Goal: Check status: Check status

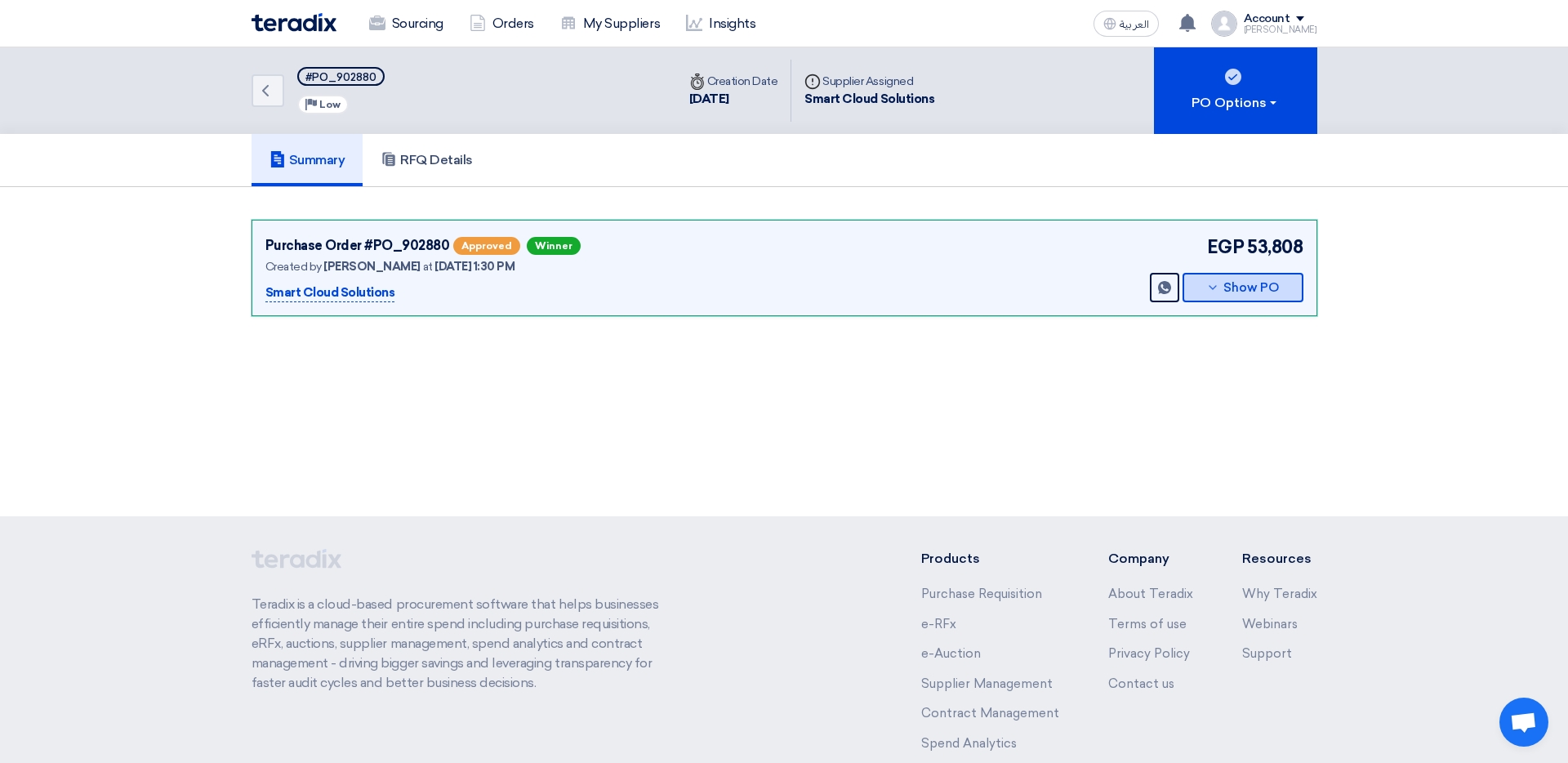
click at [1200, 284] on button "Show PO" at bounding box center [1243, 288] width 121 height 30
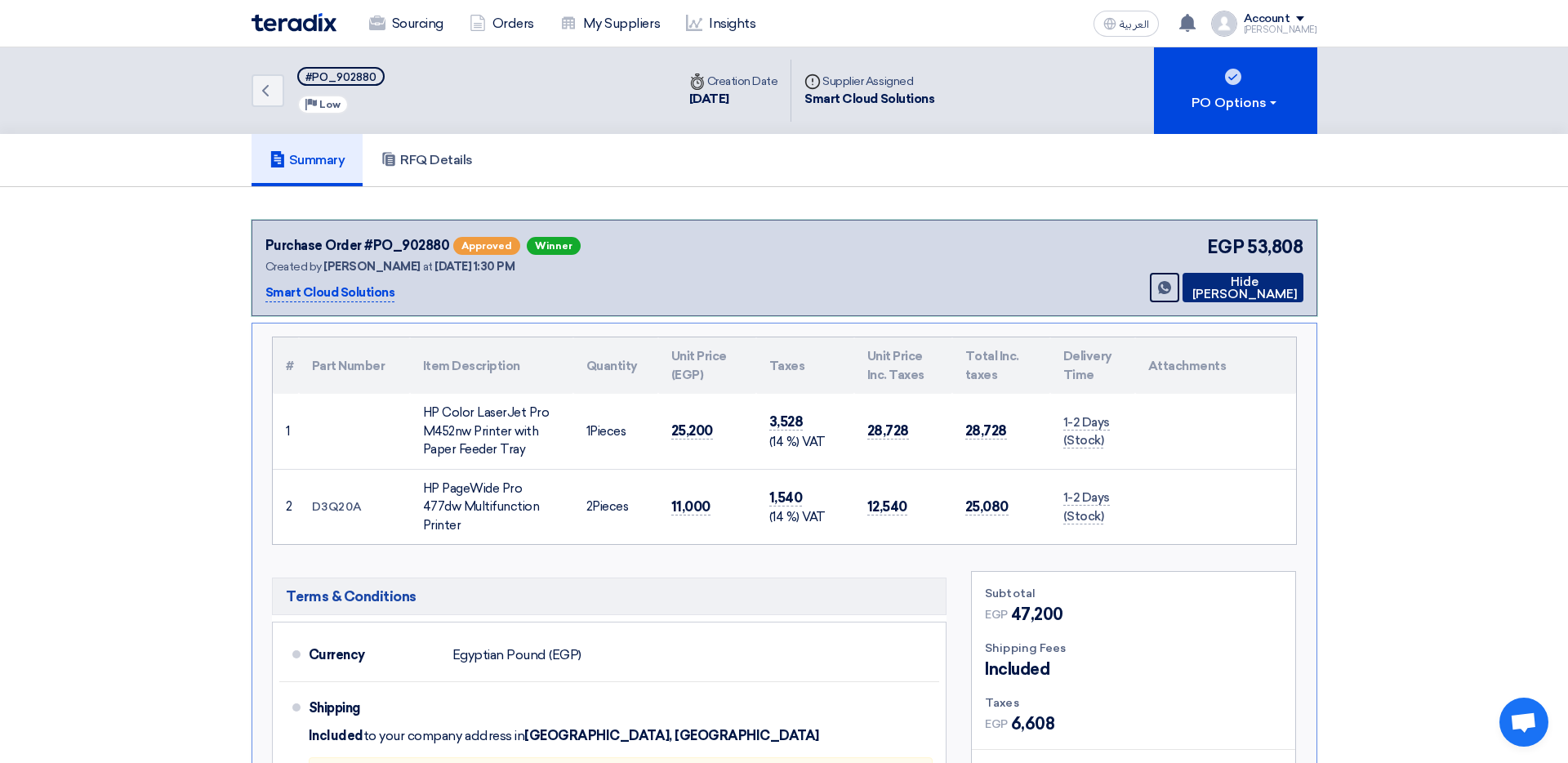
click at [1200, 284] on button "Hide [PERSON_NAME]" at bounding box center [1243, 288] width 121 height 30
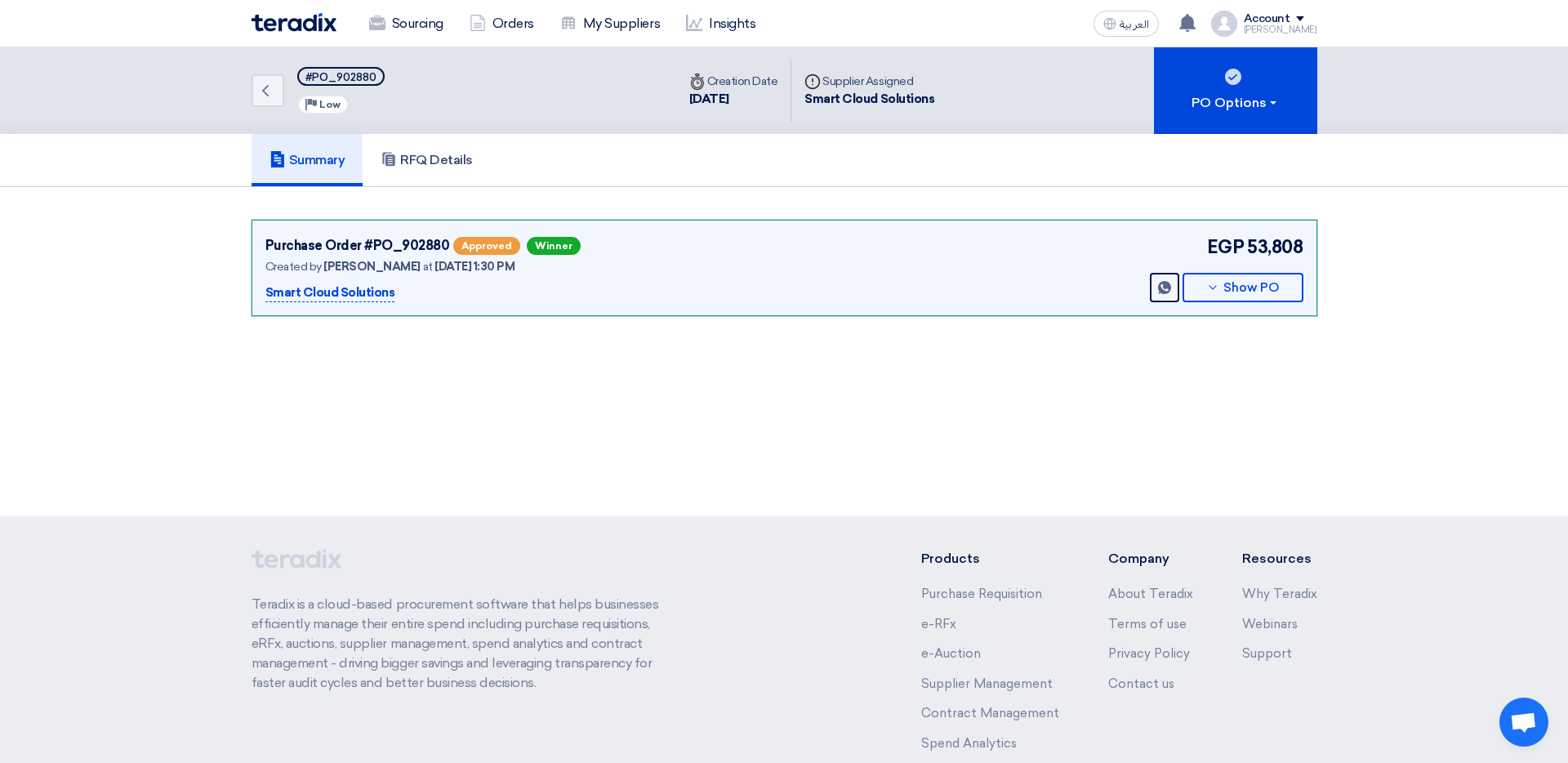
click at [320, 35] on div "Sourcing Orders My Suppliers Insights" at bounding box center [571, 24] width 640 height 36
click at [316, 28] on img at bounding box center [294, 22] width 85 height 19
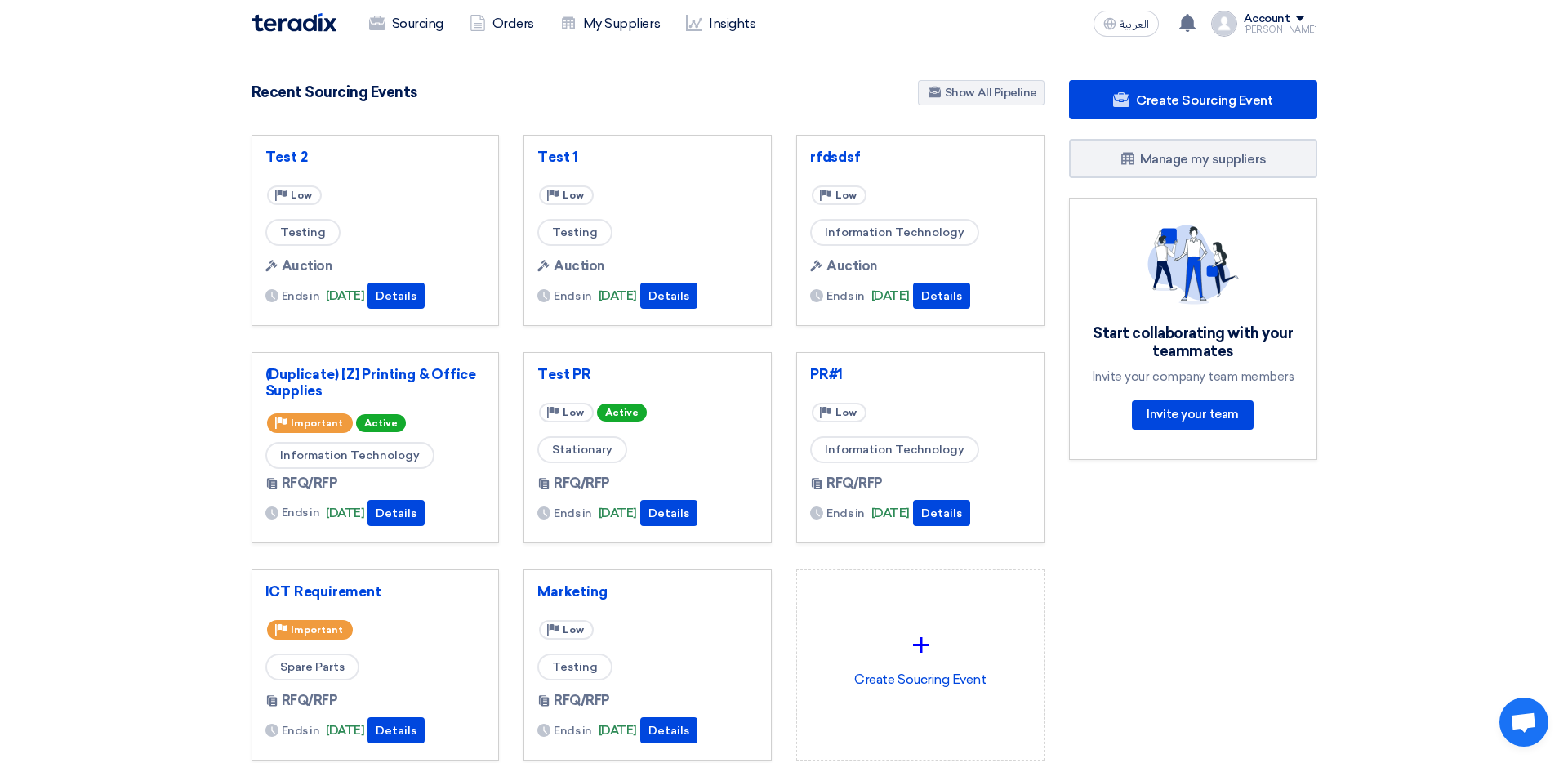
click at [289, 30] on img at bounding box center [294, 22] width 85 height 19
click at [382, 24] on use at bounding box center [376, 23] width 16 height 15
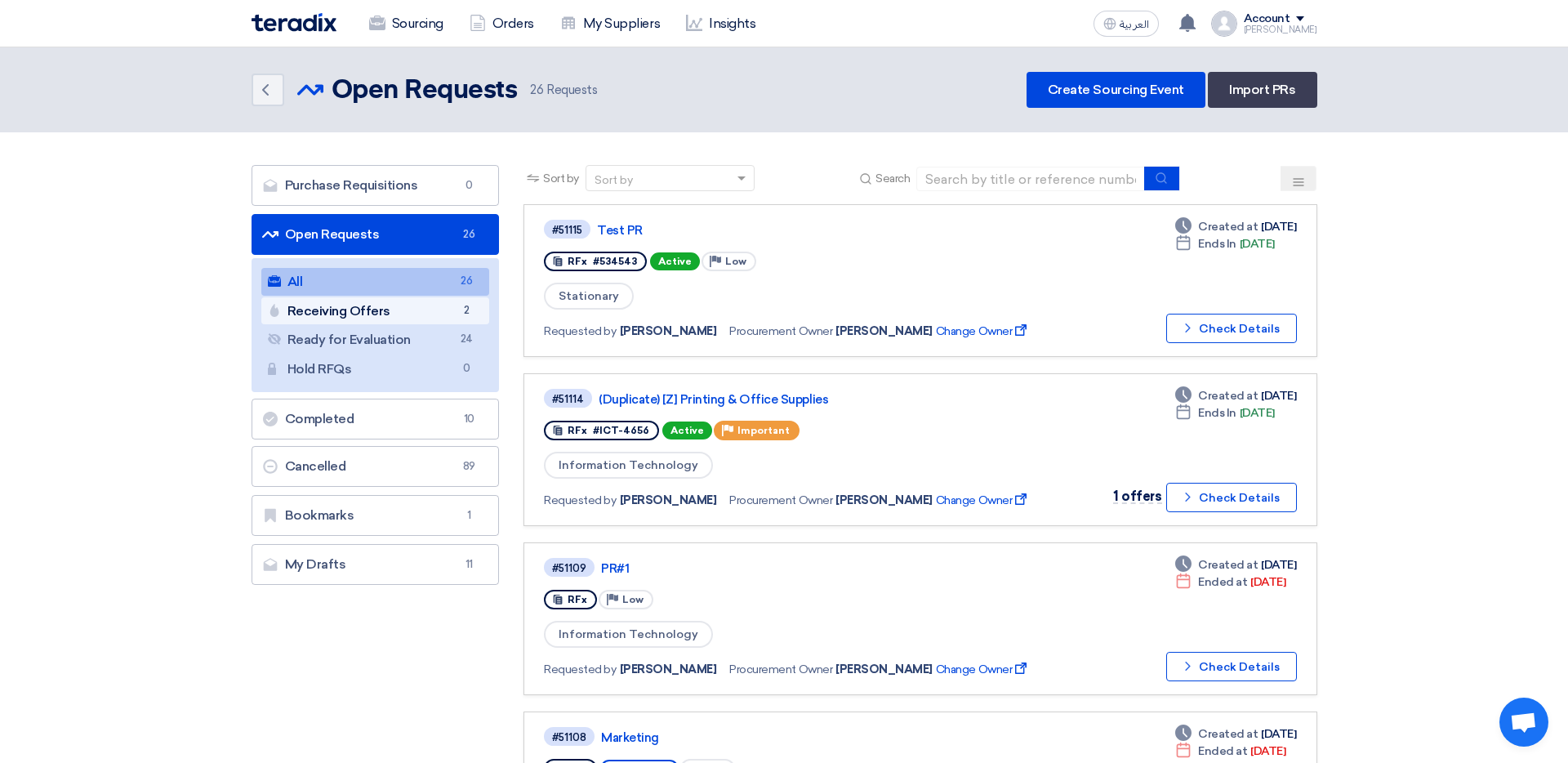
click at [467, 306] on span "2" at bounding box center [467, 310] width 20 height 17
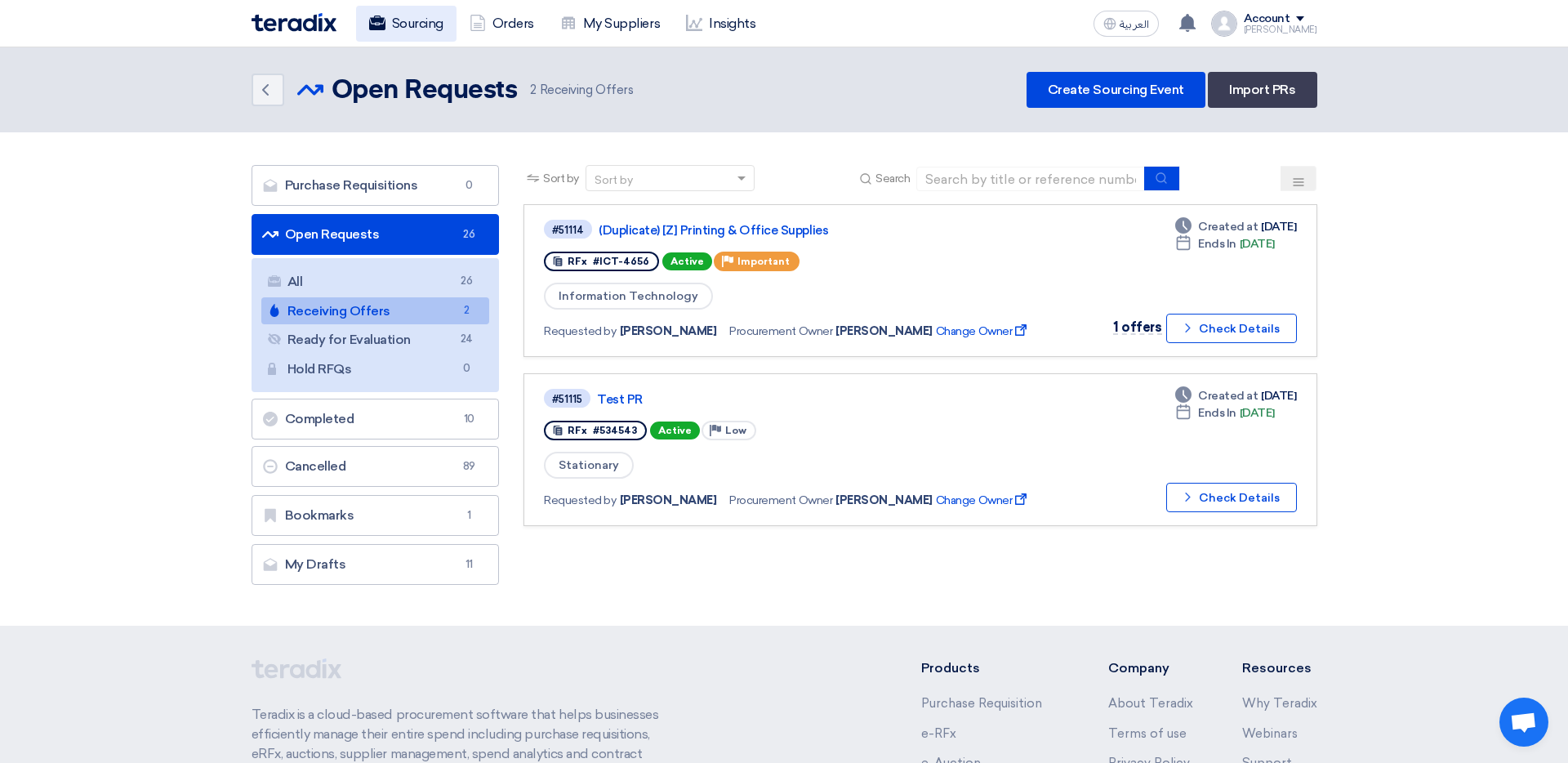
click at [408, 31] on link "Sourcing" at bounding box center [406, 24] width 100 height 36
click at [404, 37] on link "Sourcing" at bounding box center [406, 24] width 100 height 36
click at [369, 15] on icon at bounding box center [377, 23] width 16 height 16
click at [390, 26] on link "Sourcing" at bounding box center [406, 24] width 100 height 36
click at [325, 35] on div "Sourcing Orders My Suppliers Insights" at bounding box center [571, 24] width 640 height 36
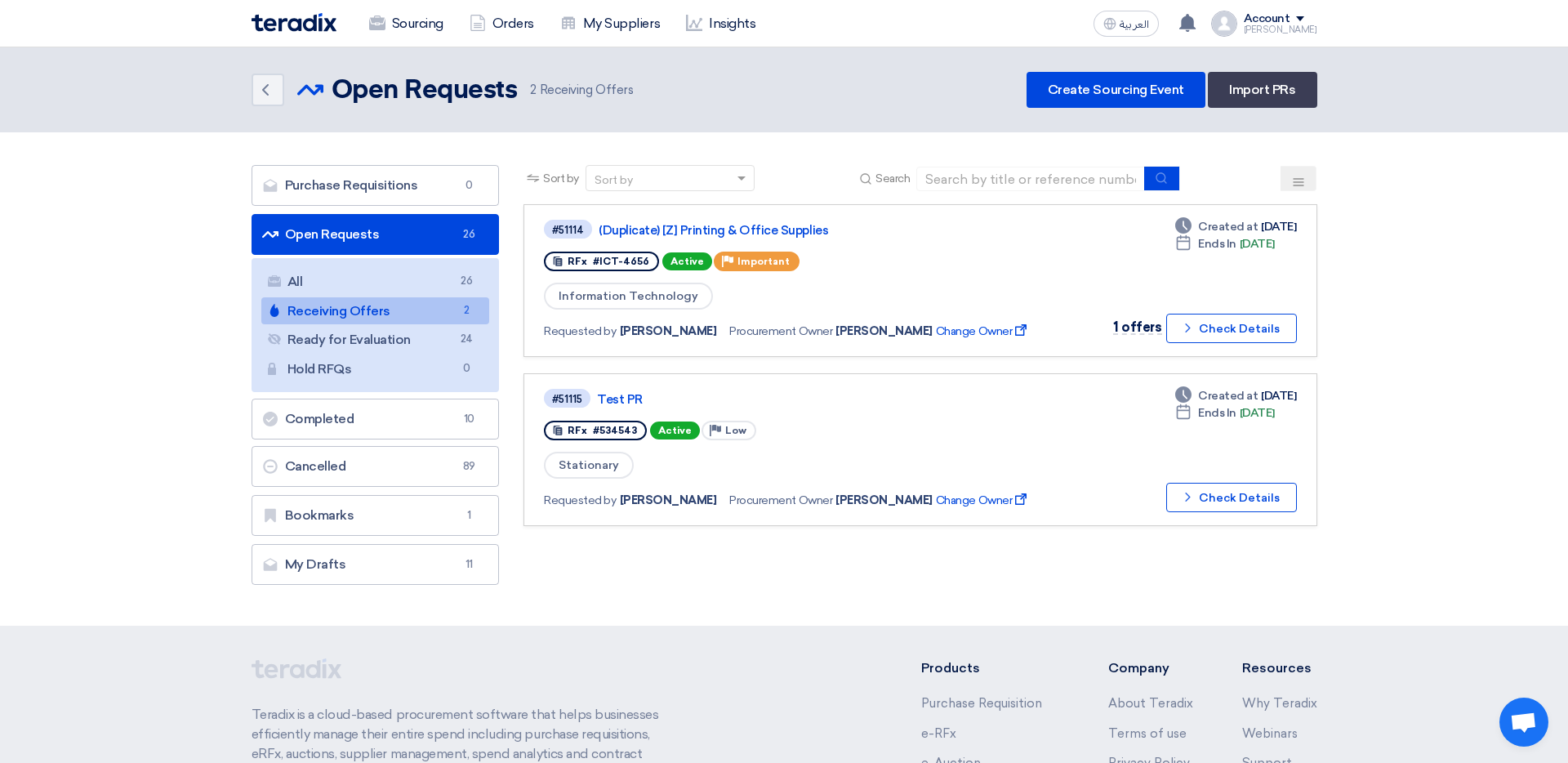
click at [320, 29] on img at bounding box center [294, 22] width 85 height 19
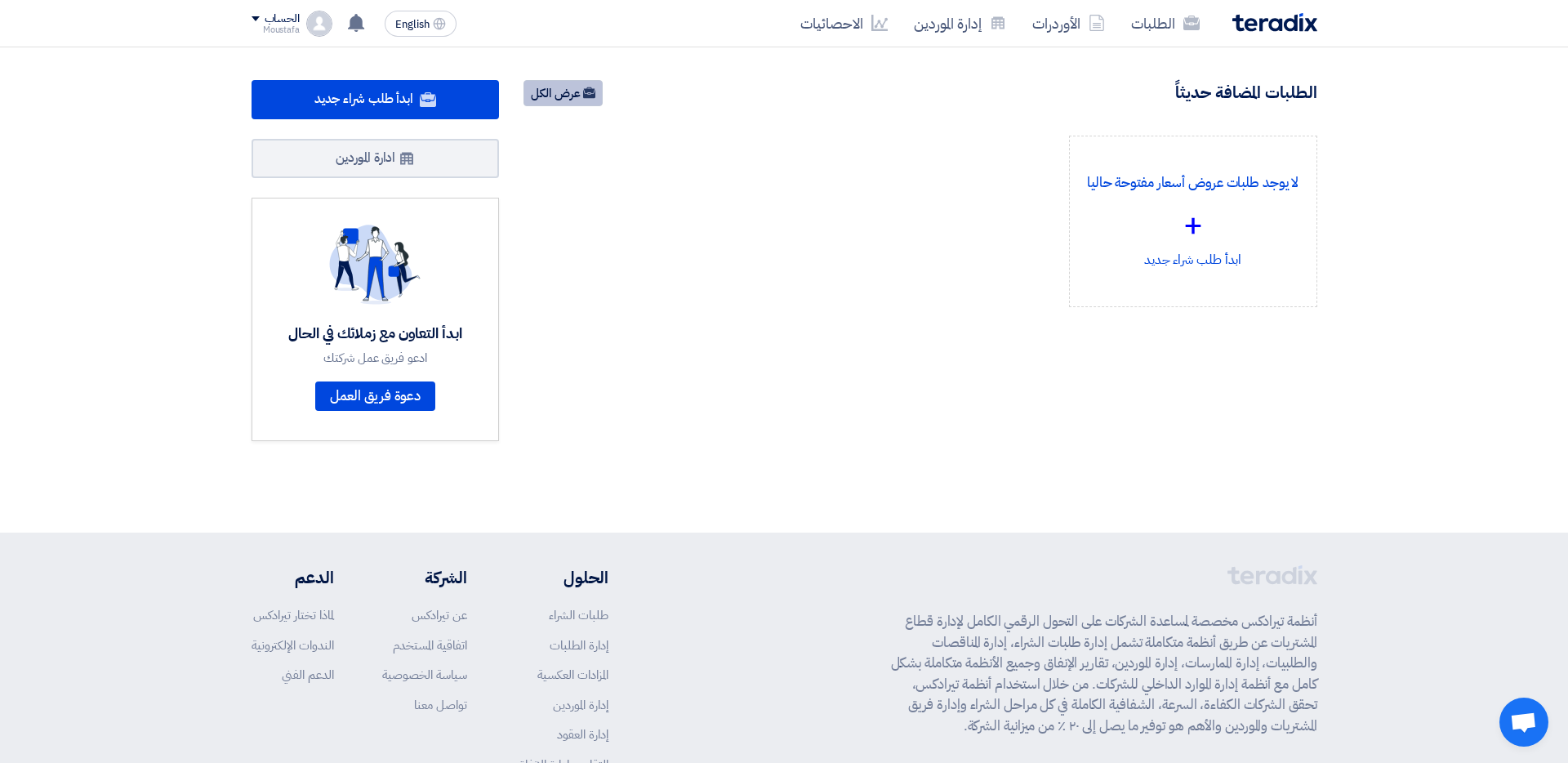
click at [579, 100] on link "عرض الكل" at bounding box center [563, 93] width 79 height 26
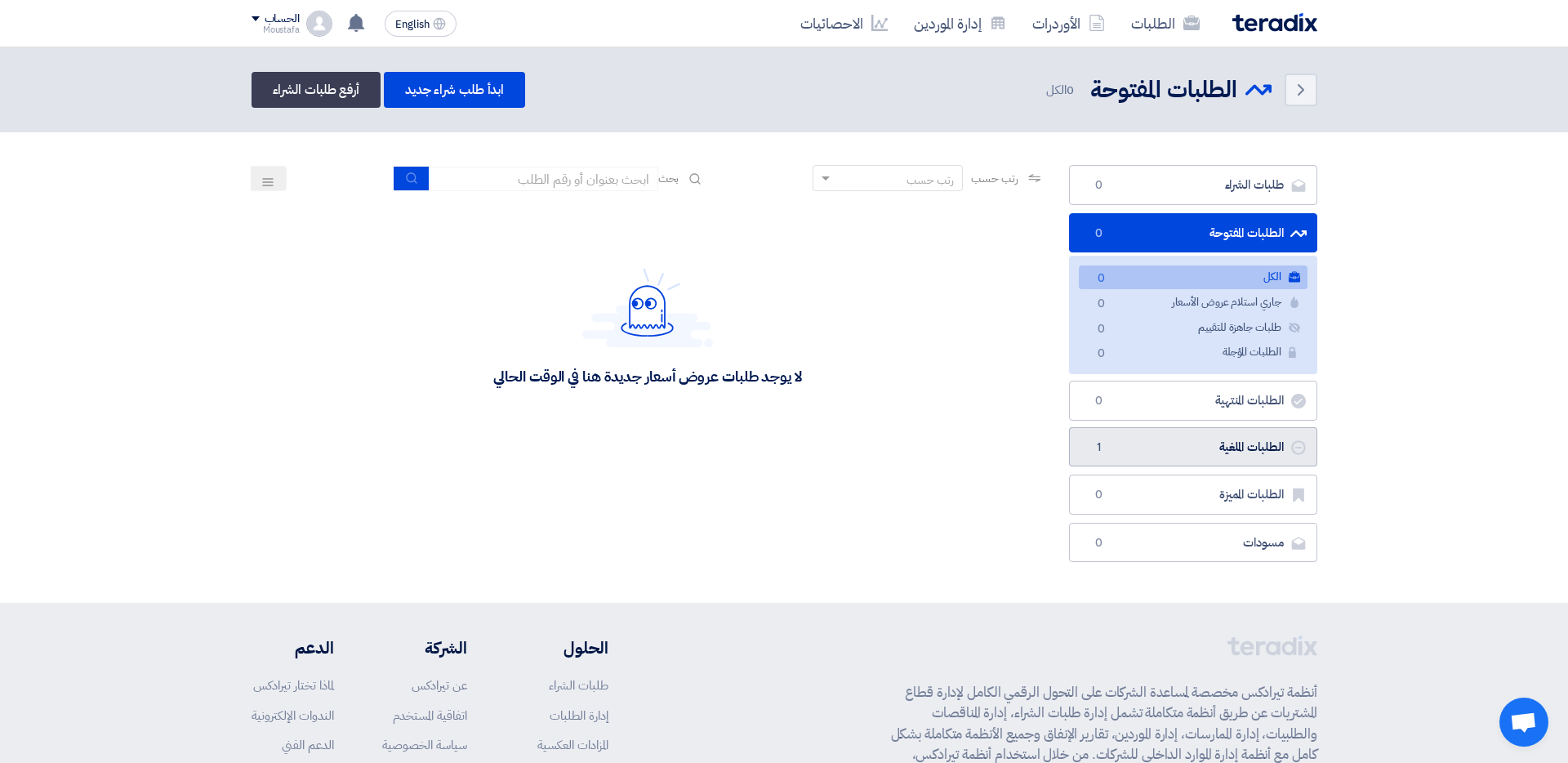
click at [1188, 447] on link "الطلبات الملغية الطلبات الملغية 1" at bounding box center [1194, 447] width 248 height 40
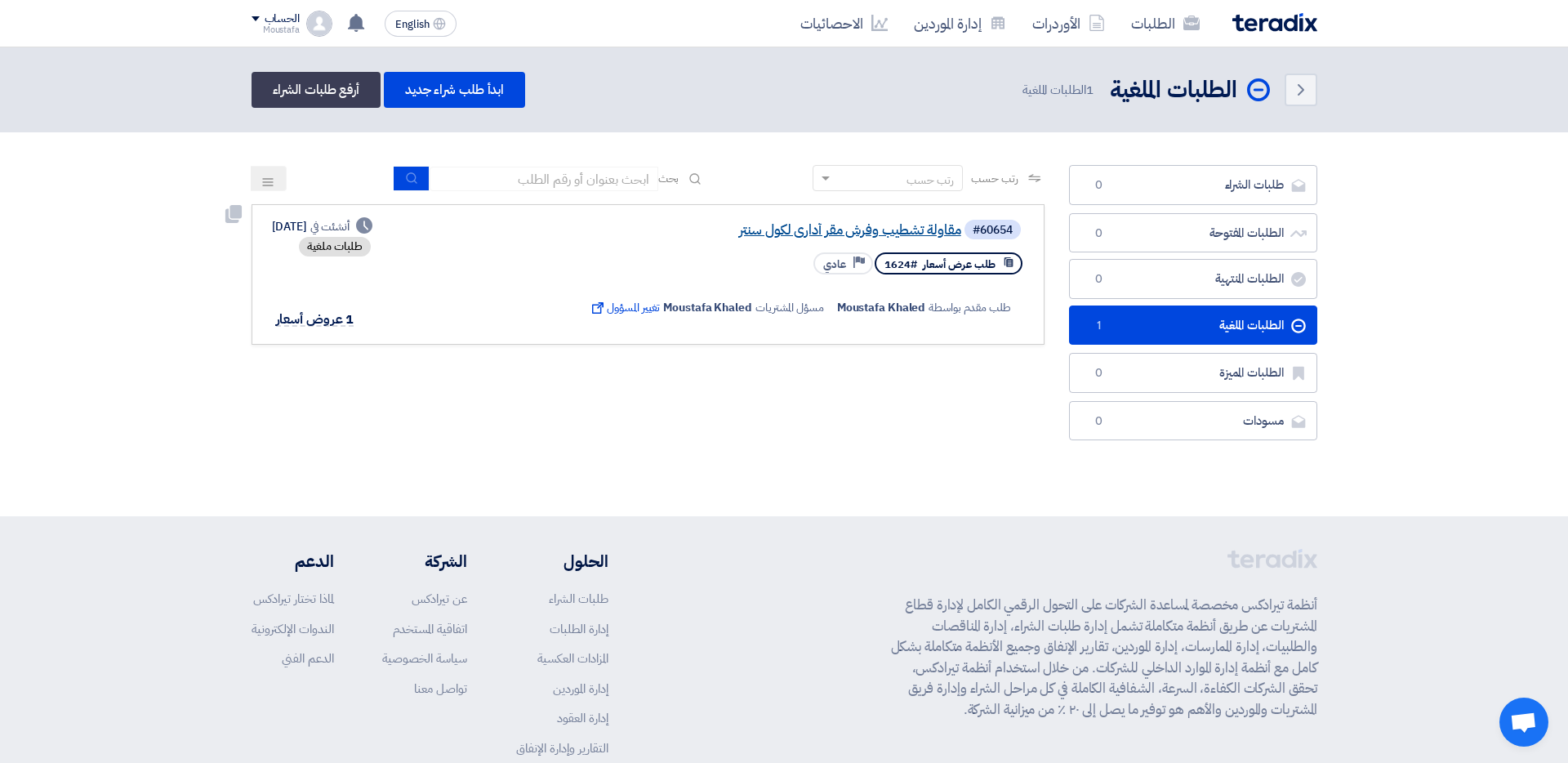
click at [783, 229] on link "مقاولة تشطيب وفرش مقر أداري لكول سنتر" at bounding box center [797, 230] width 327 height 15
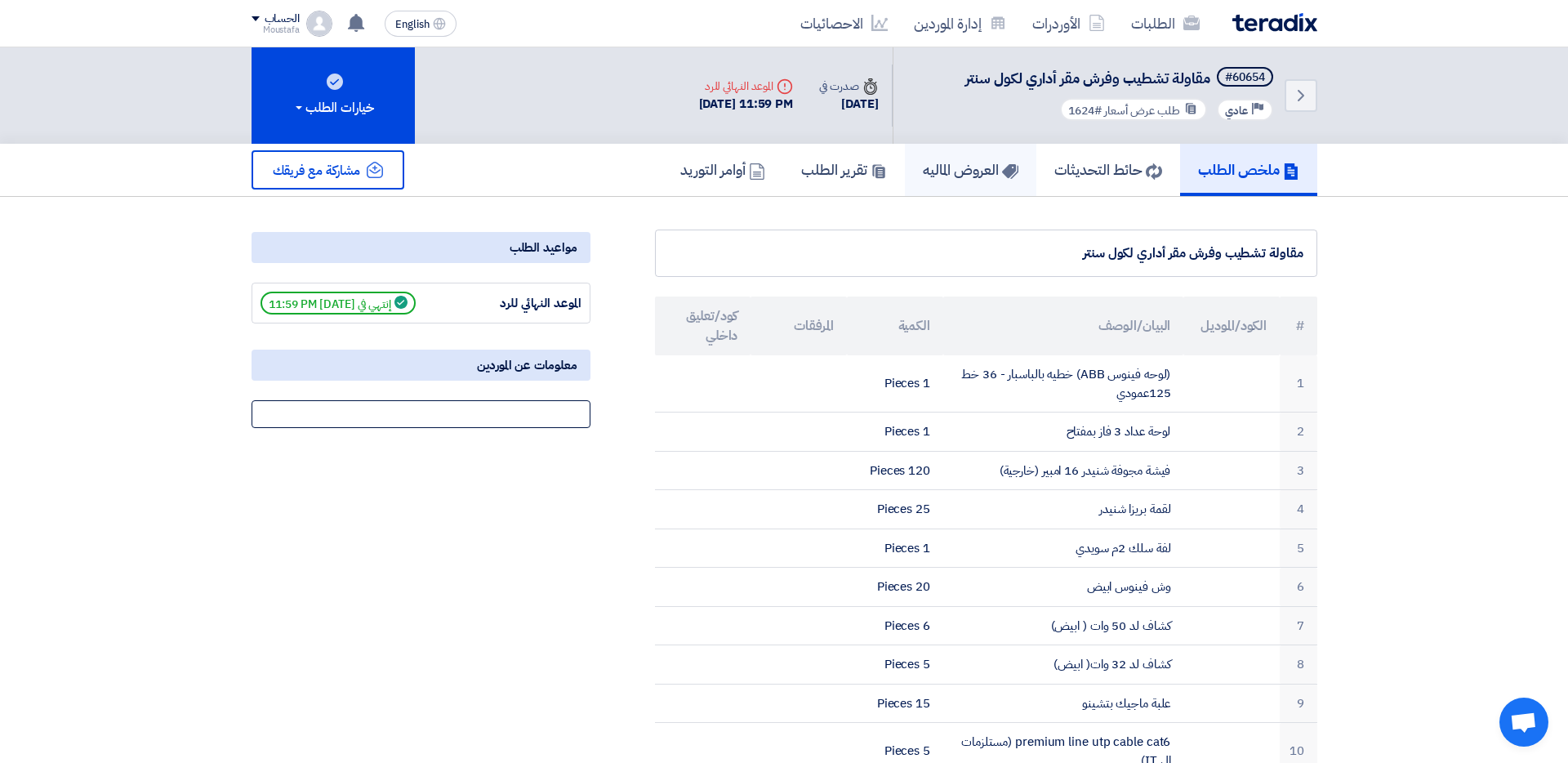
click at [953, 170] on h5 "العروض الماليه" at bounding box center [971, 169] width 95 height 19
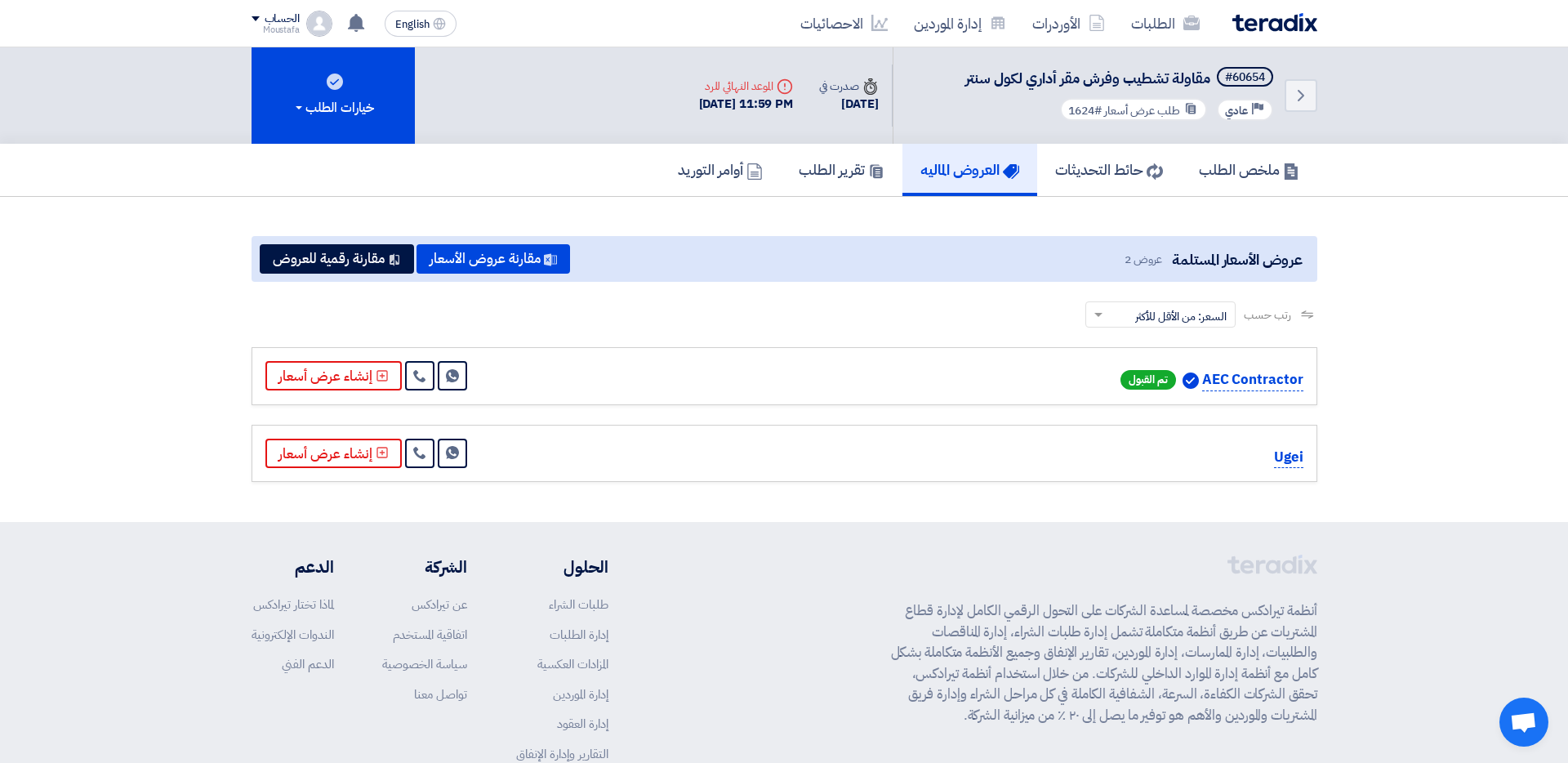
click at [1201, 382] on div "AEC Contractor تم القبول" at bounding box center [1144, 381] width 319 height 22
click at [1213, 385] on p "AEC Contractor" at bounding box center [1253, 381] width 101 height 22
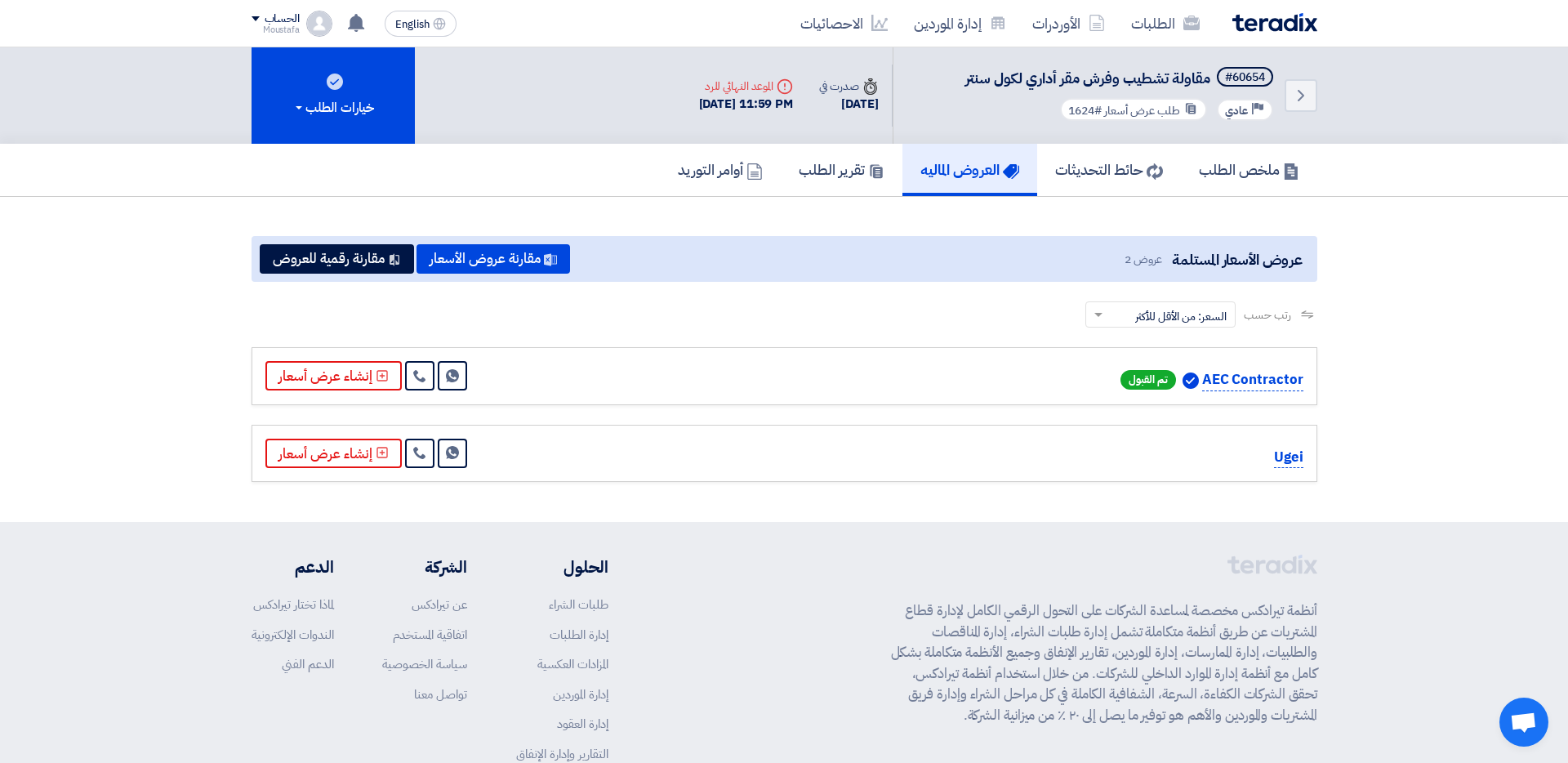
click at [1207, 383] on p "AEC Contractor" at bounding box center [1253, 381] width 101 height 22
click at [1269, 179] on h5 "ملخص الطلب" at bounding box center [1249, 169] width 100 height 19
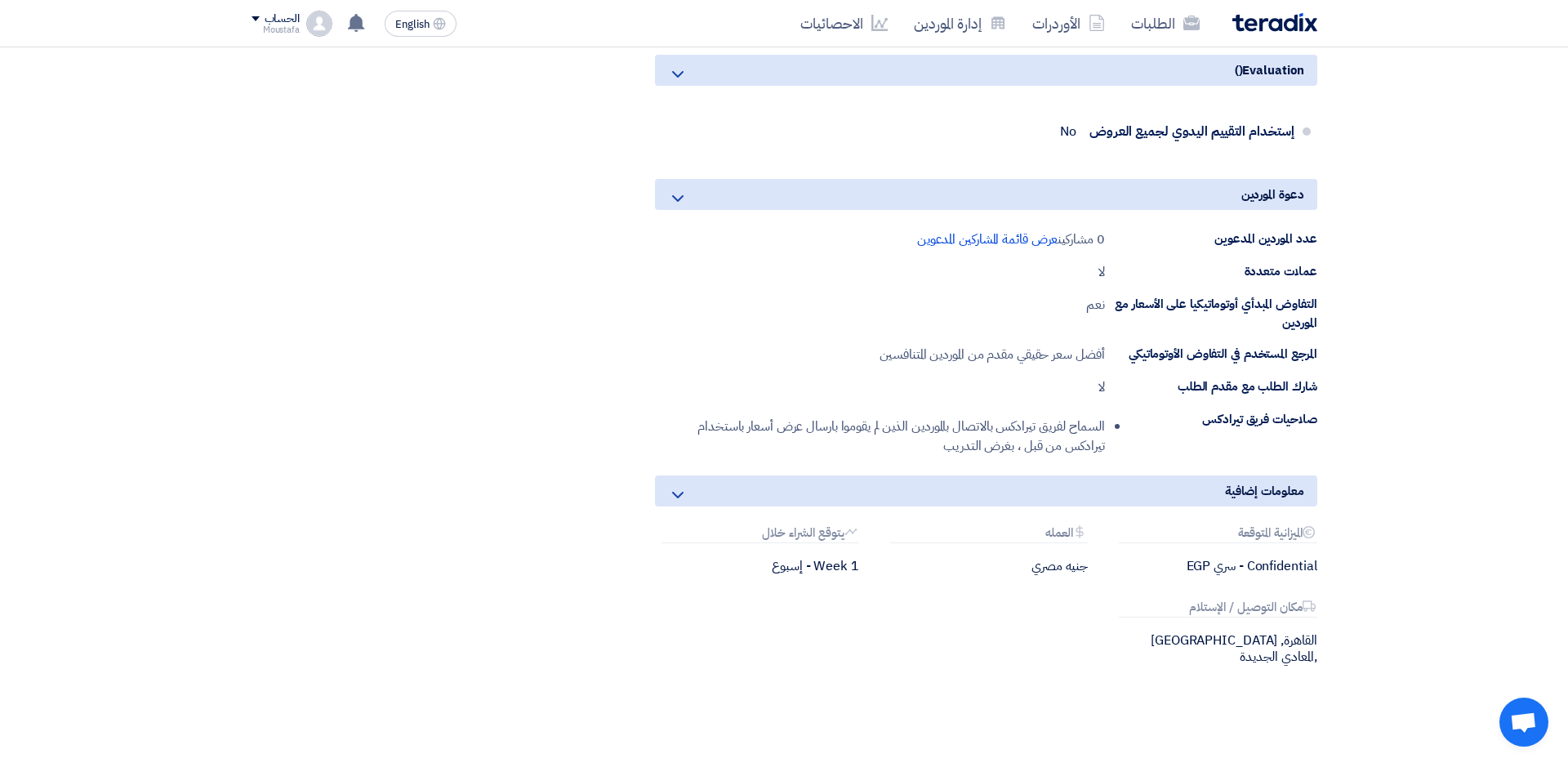
scroll to position [2179, 0]
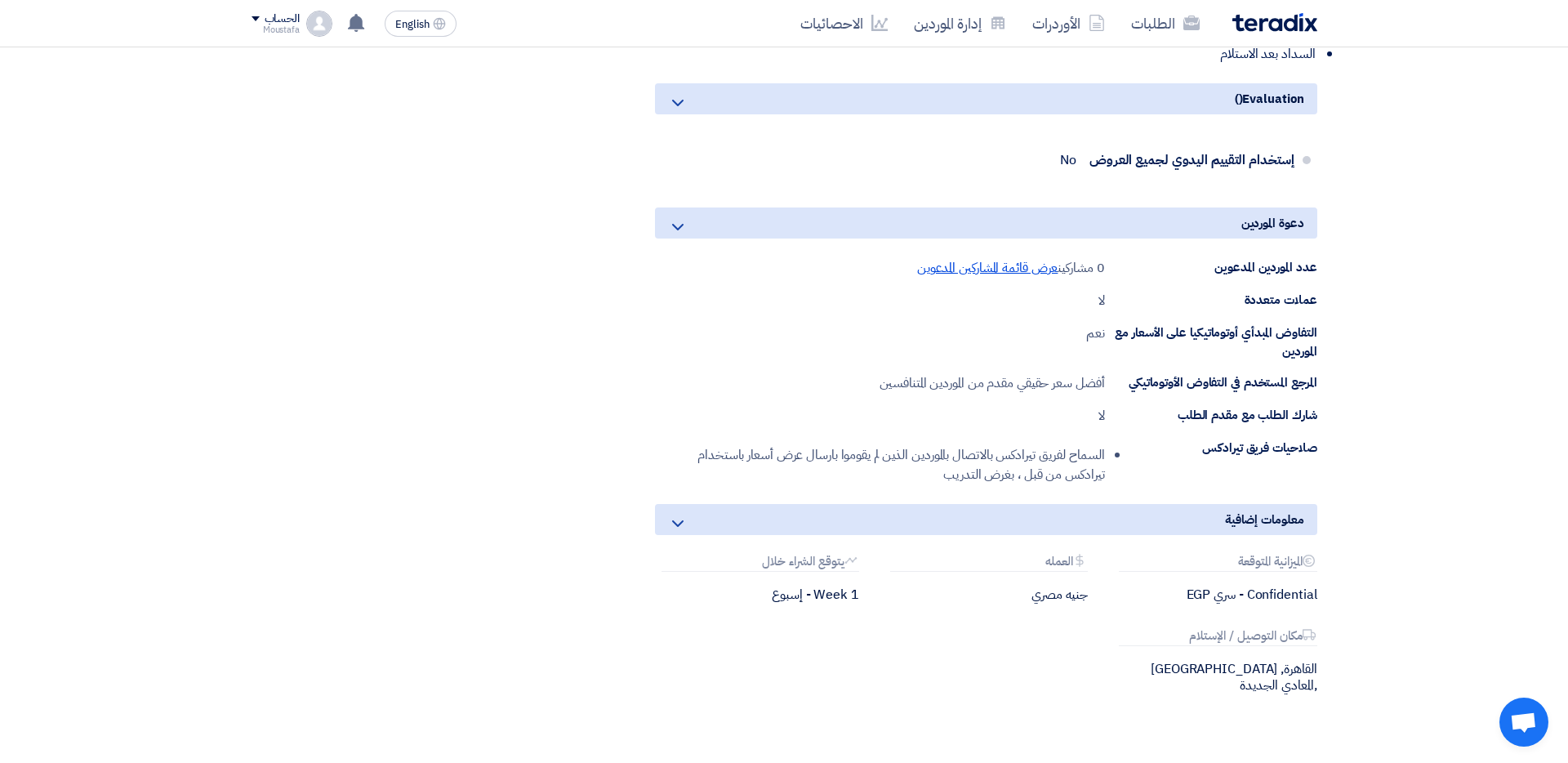
click at [970, 268] on span "عرض قائمة المشاركين المدعوين" at bounding box center [988, 268] width 141 height 20
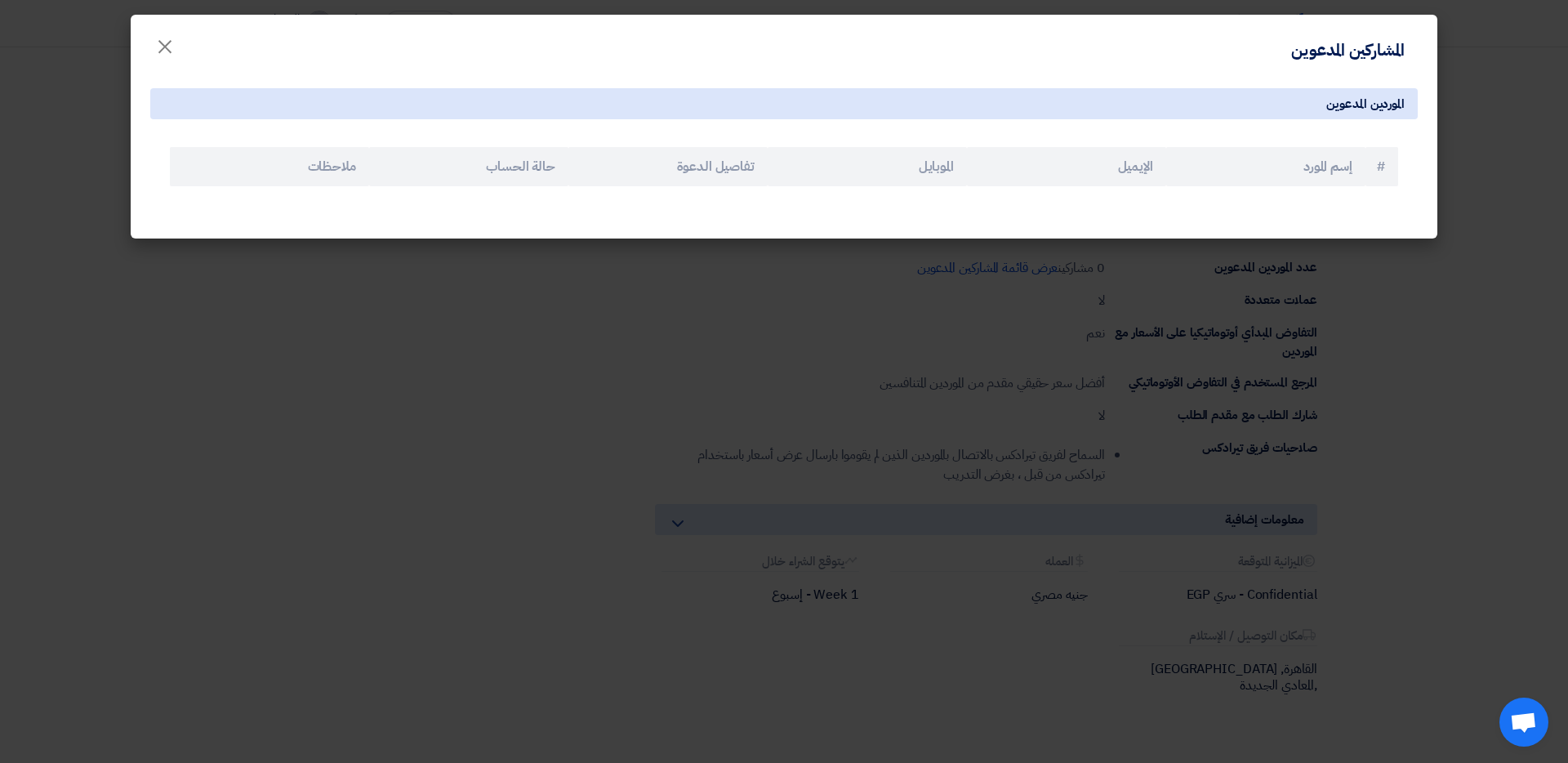
click at [1015, 320] on modal-container "المشاركين المدعوين × الموردين المدعوين # إسم المورد الإيميل الموبايل تفاصيل الد…" at bounding box center [784, 382] width 1568 height 763
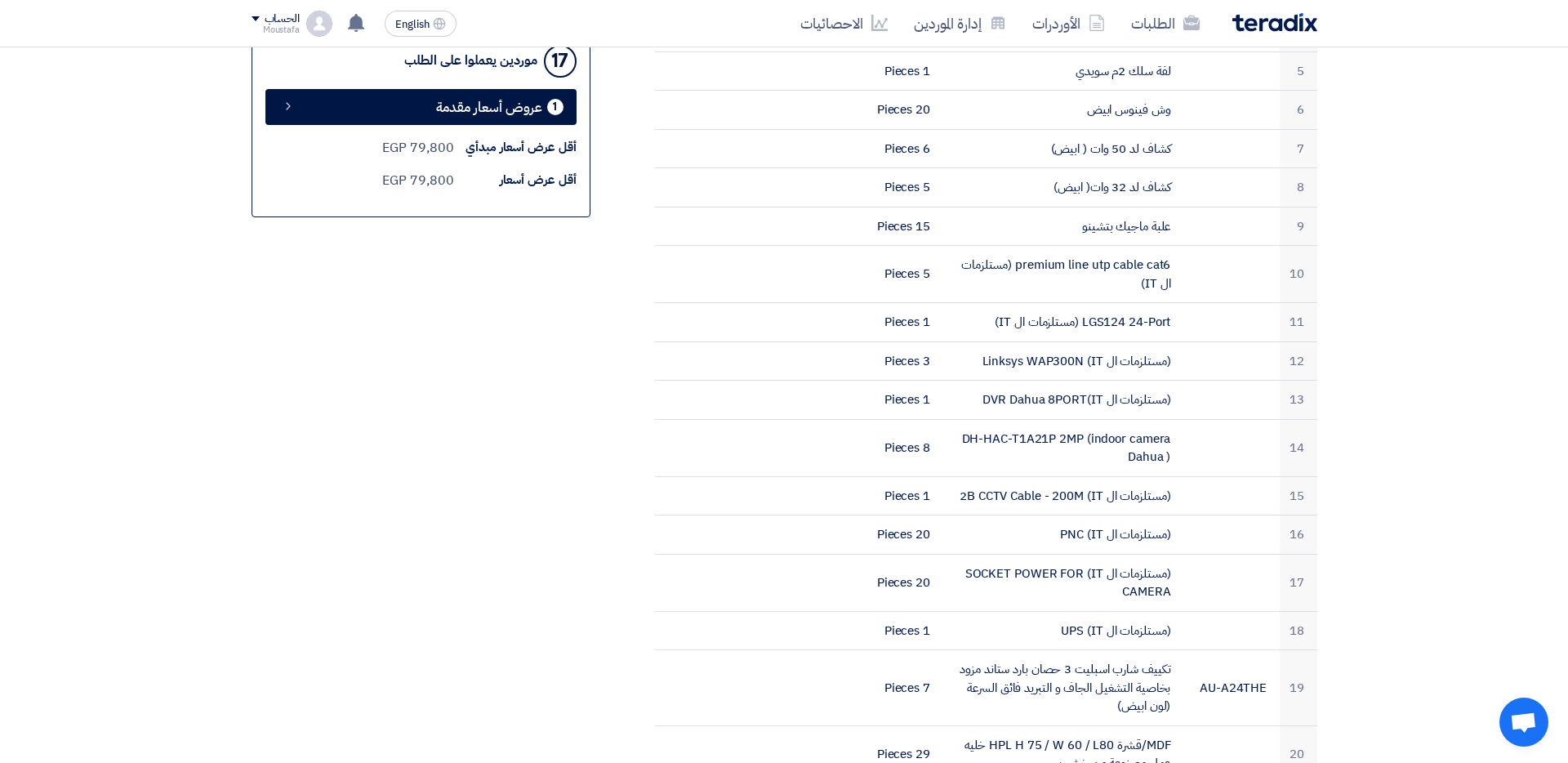
scroll to position [0, 0]
